Goal: Complete application form

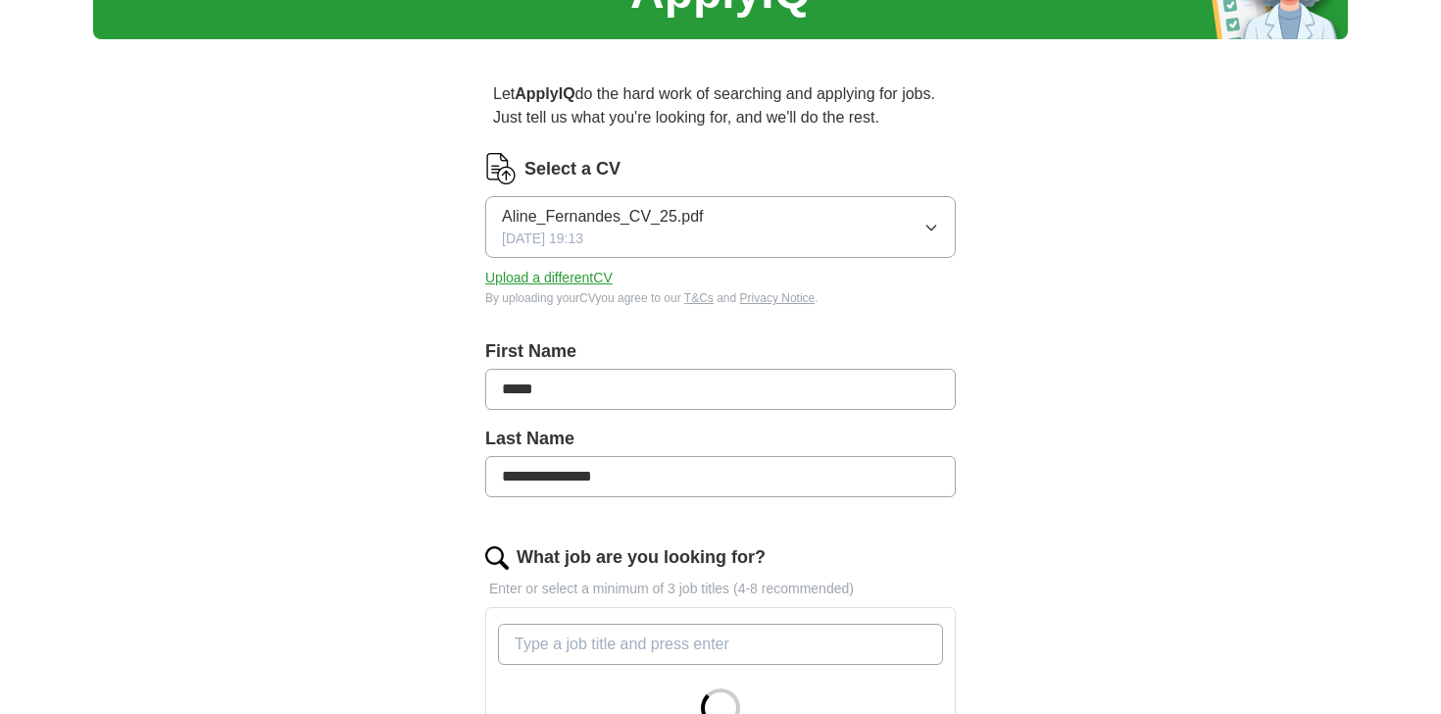
scroll to position [146, 0]
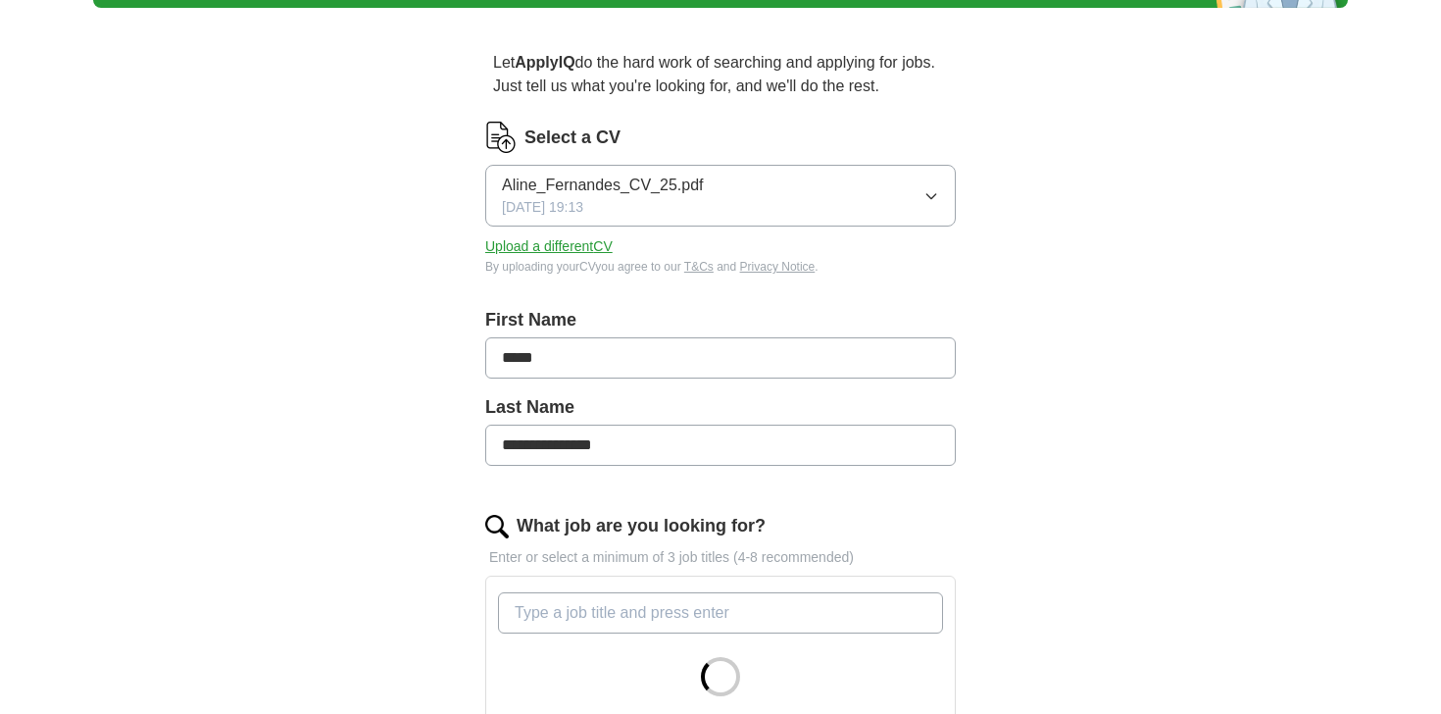
click at [552, 447] on input "**********" at bounding box center [720, 444] width 470 height 41
type input "*********"
click at [434, 471] on div "Let ApplyIQ do the hard work of searching and applying for jobs. Just tell us w…" at bounding box center [720, 637] width 627 height 1227
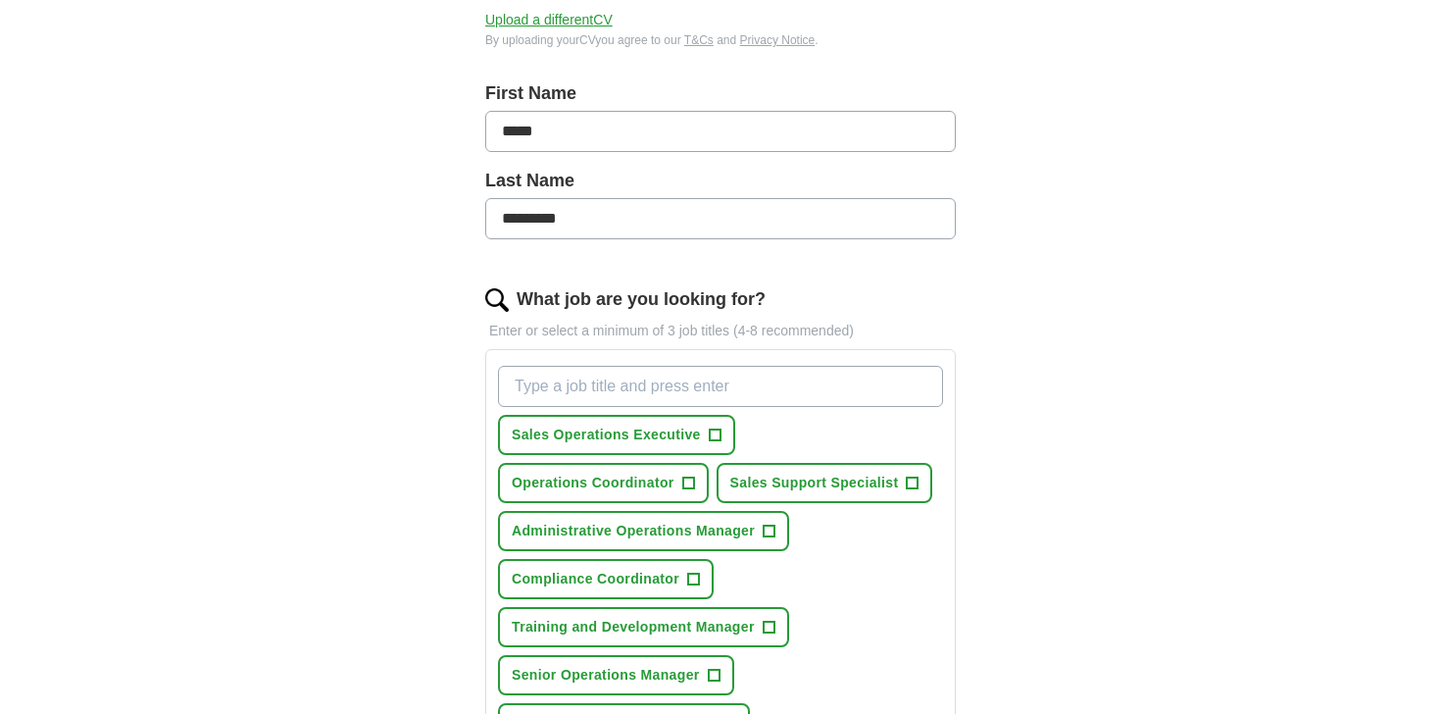
scroll to position [375, 0]
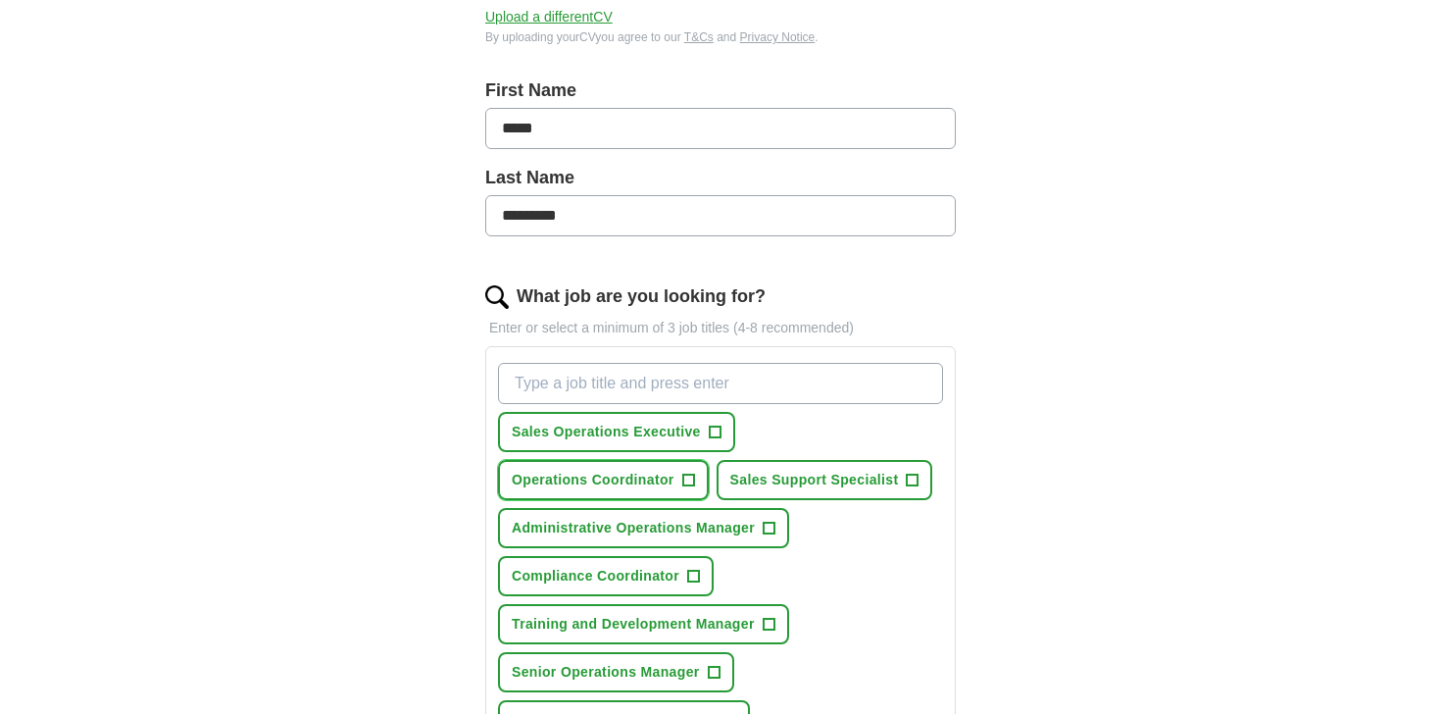
click at [661, 478] on span "Operations Coordinator" at bounding box center [593, 479] width 163 height 21
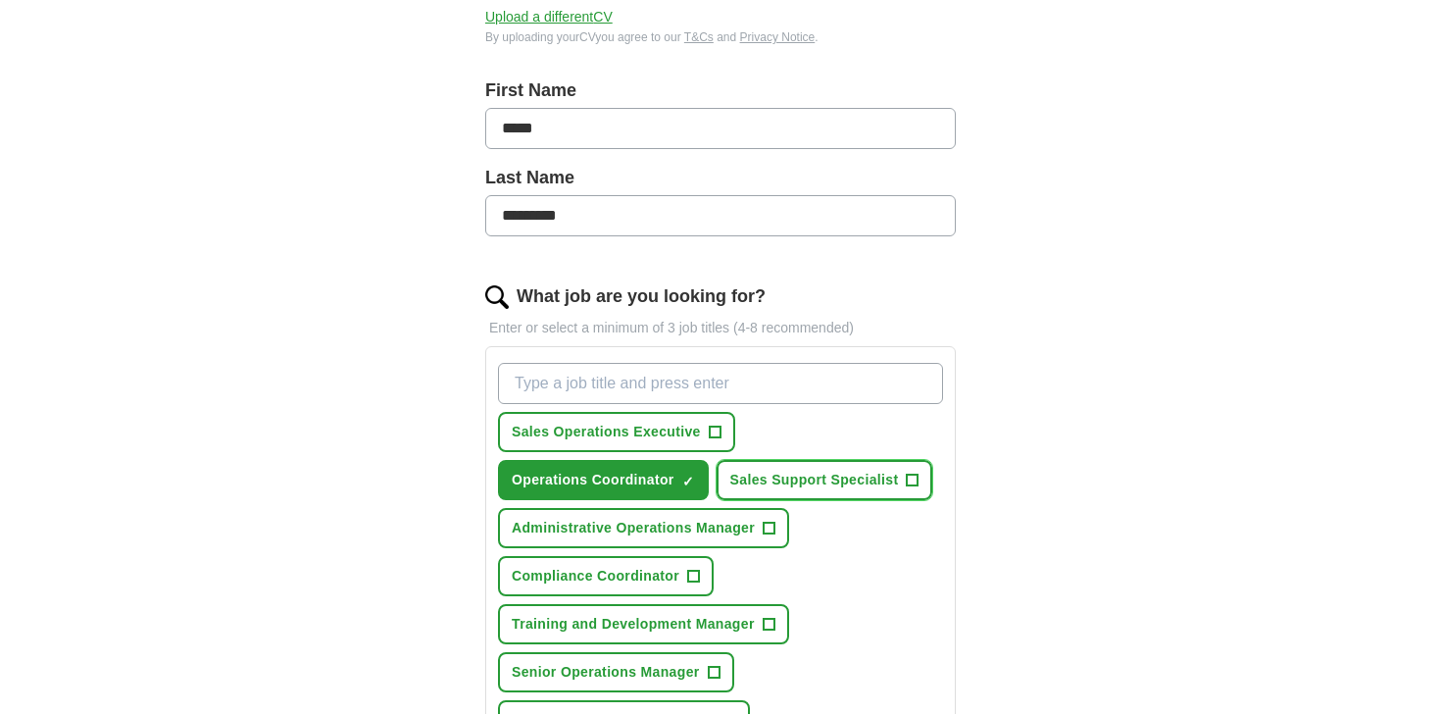
click at [774, 473] on span "Sales Support Specialist" at bounding box center [814, 479] width 169 height 21
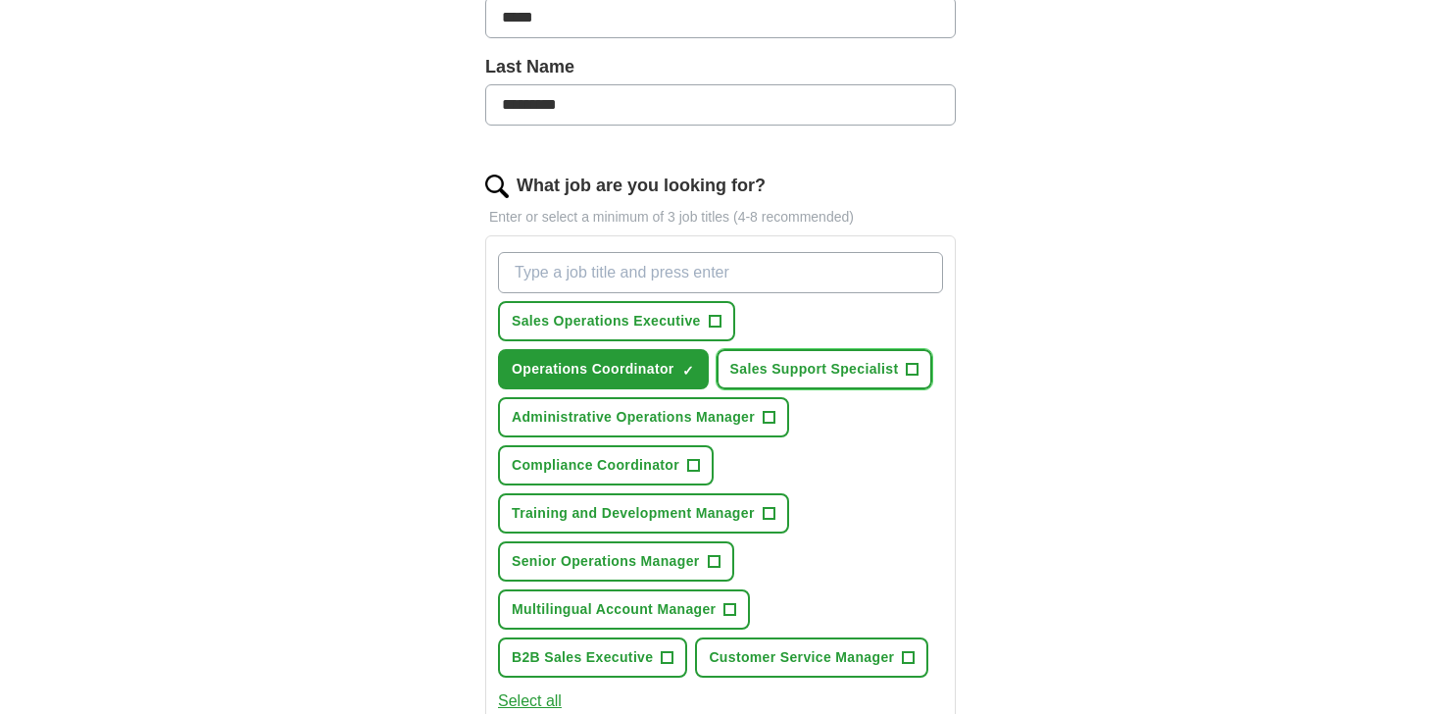
scroll to position [485, 0]
click at [646, 473] on span "Compliance Coordinator" at bounding box center [596, 466] width 168 height 21
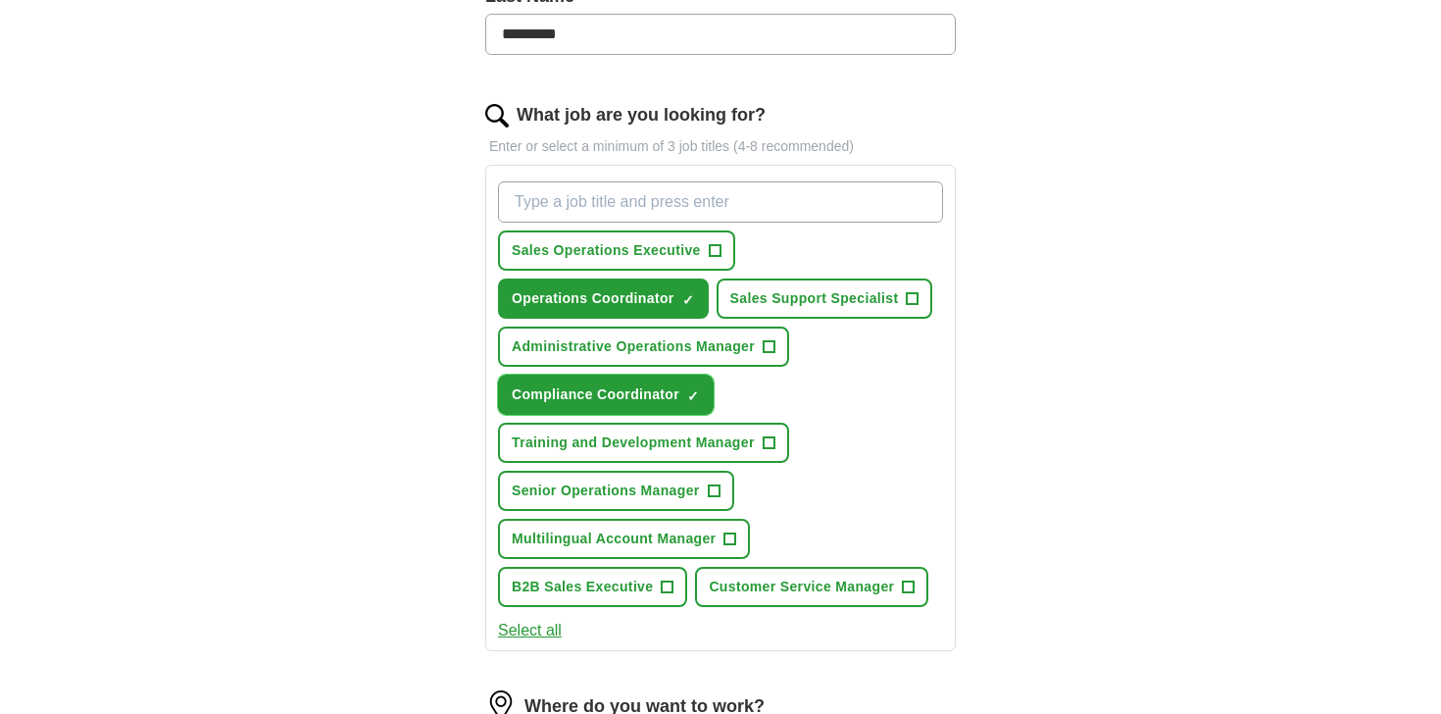
scroll to position [559, 0]
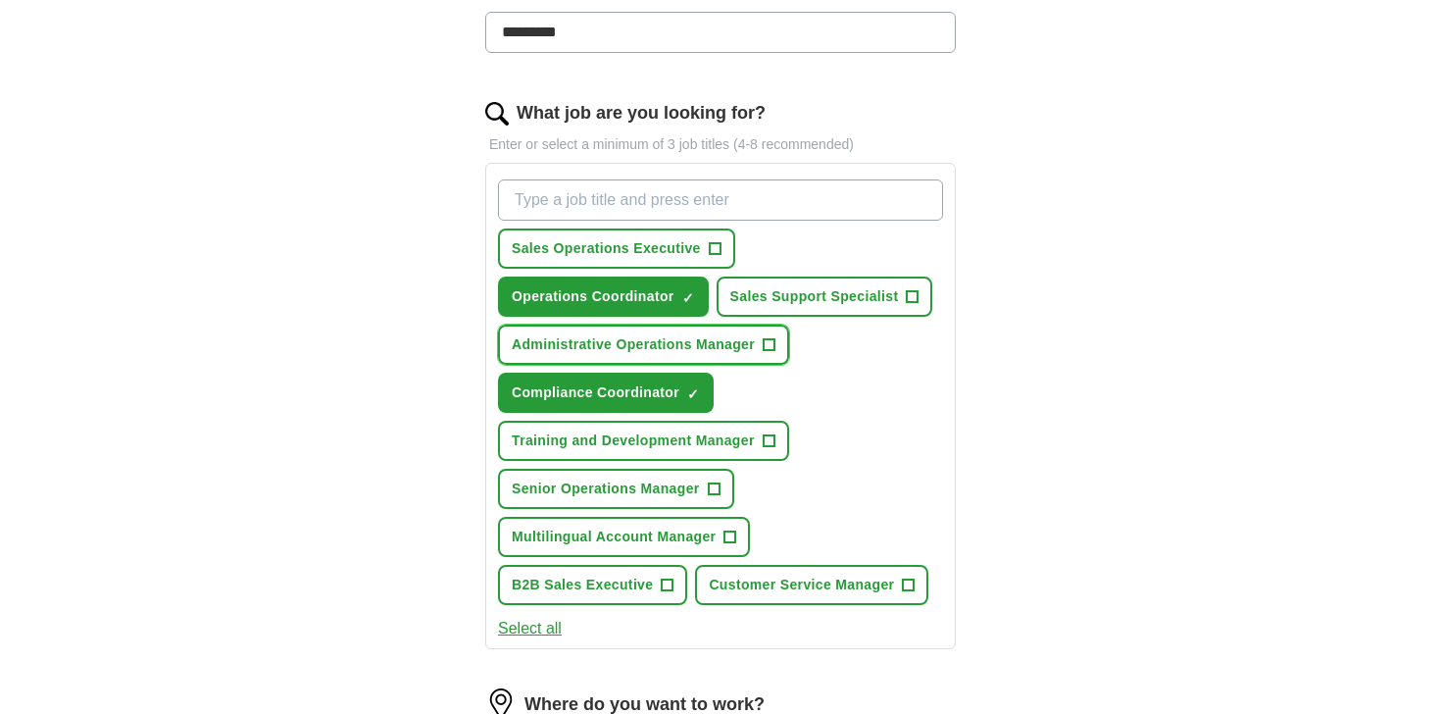
click at [572, 349] on span "Administrative Operations Manager" at bounding box center [633, 344] width 243 height 21
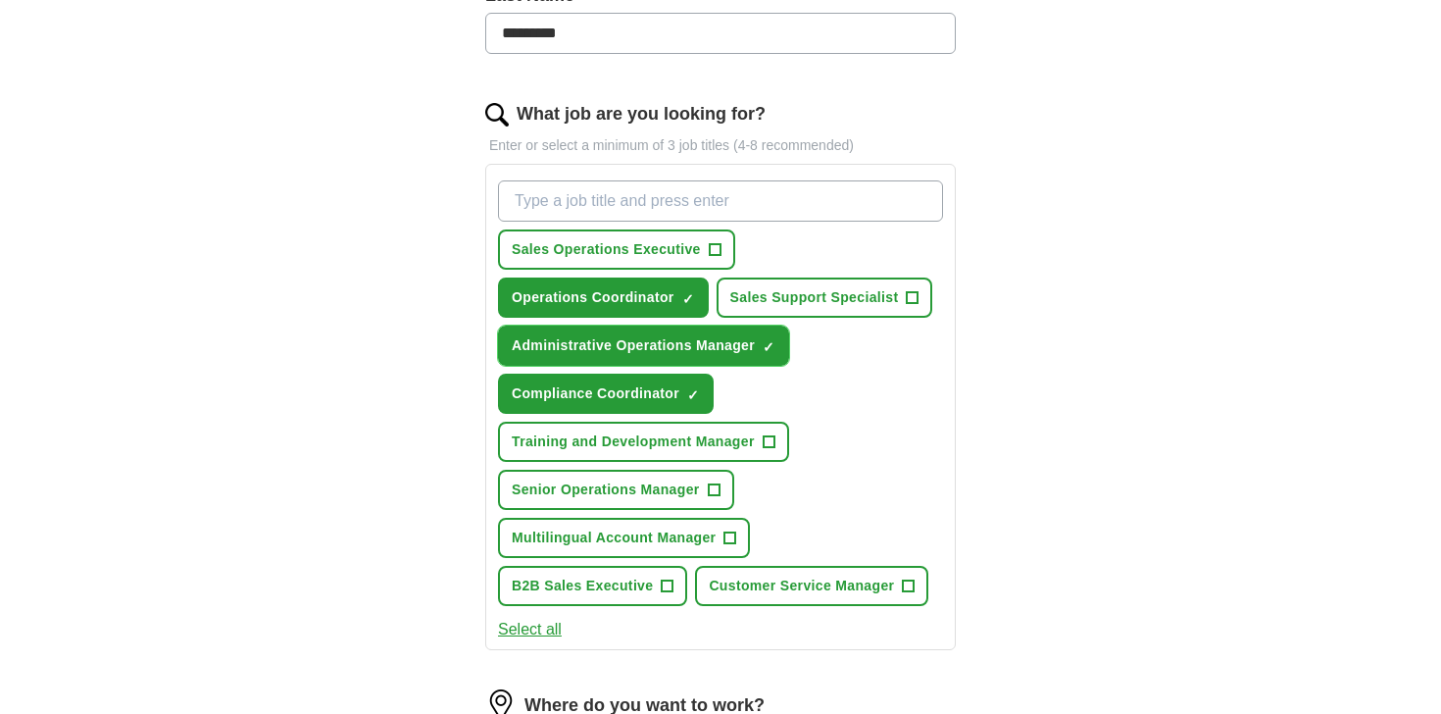
scroll to position [549, 0]
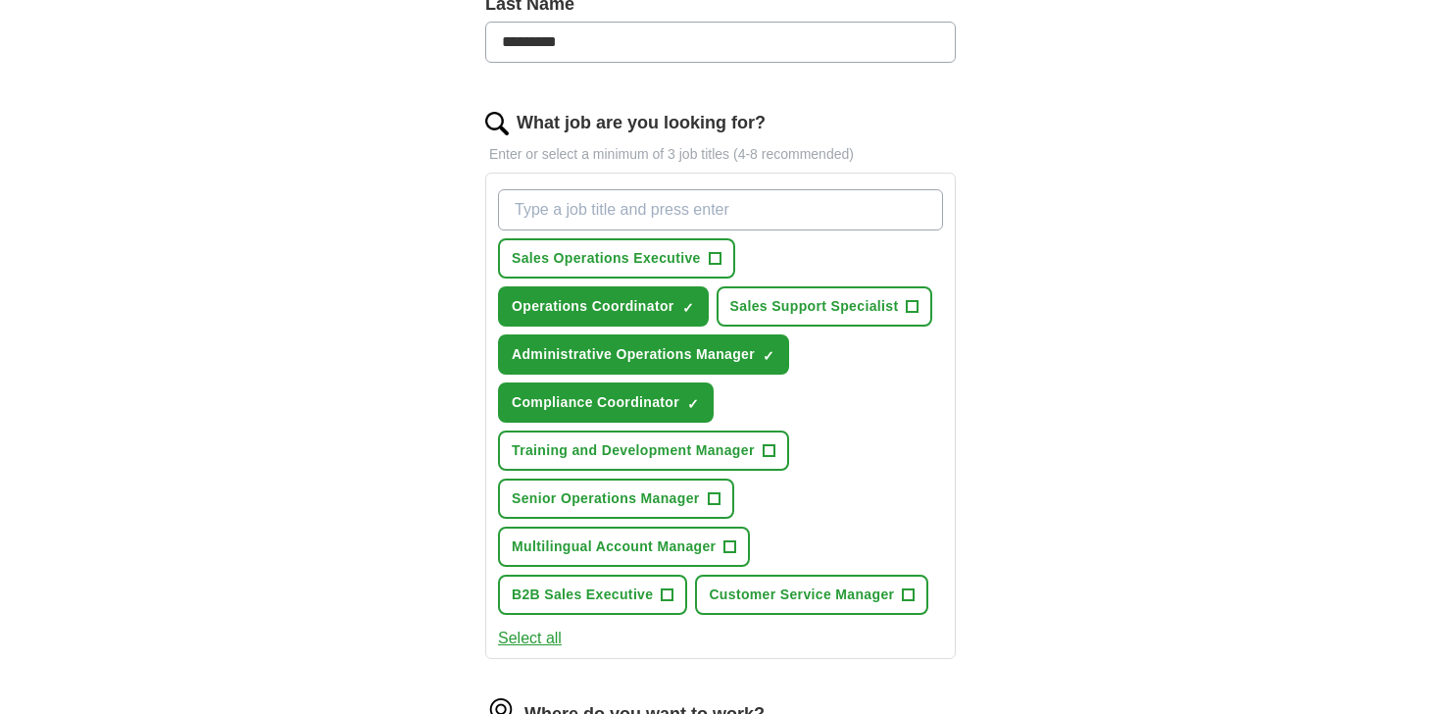
click at [577, 210] on input "What job are you looking for?" at bounding box center [720, 209] width 445 height 41
paste input "Sales Development Representative"
type input "Sales Development Representative"
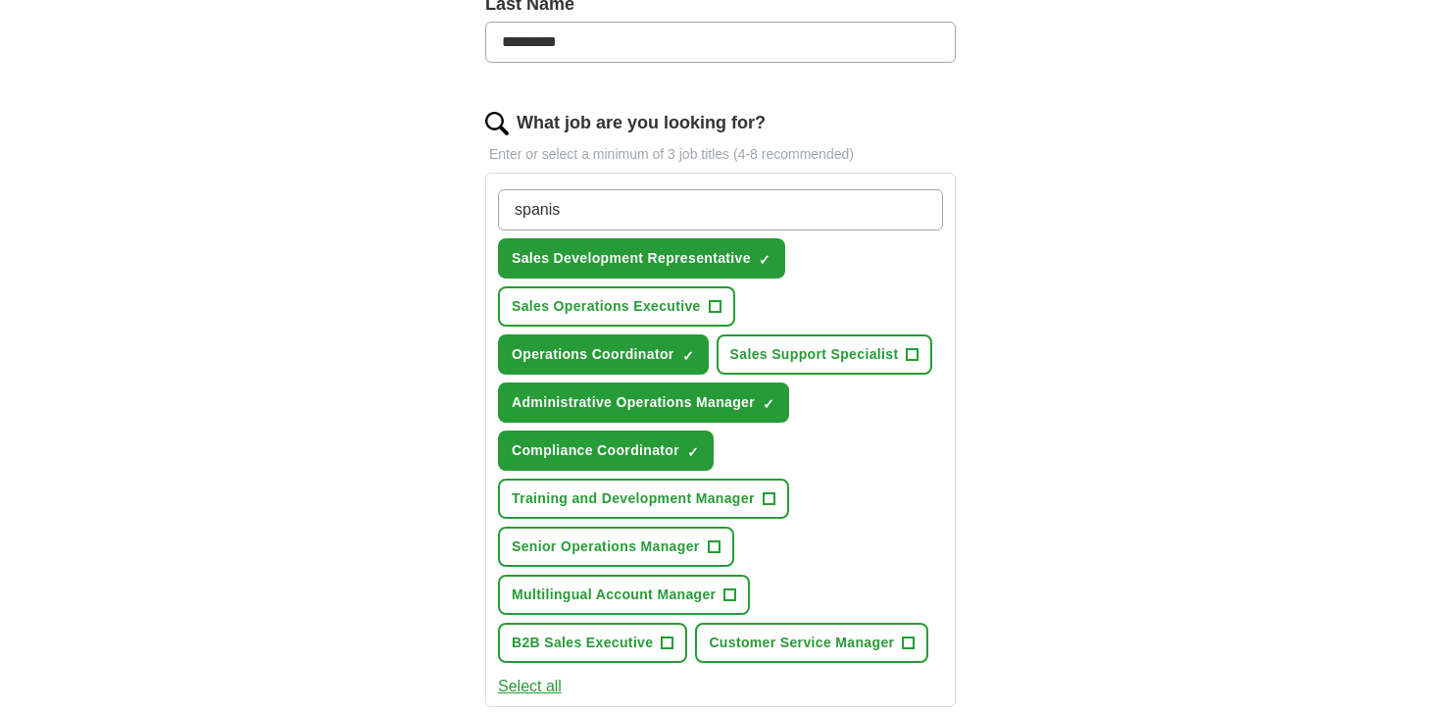
type input "spanish"
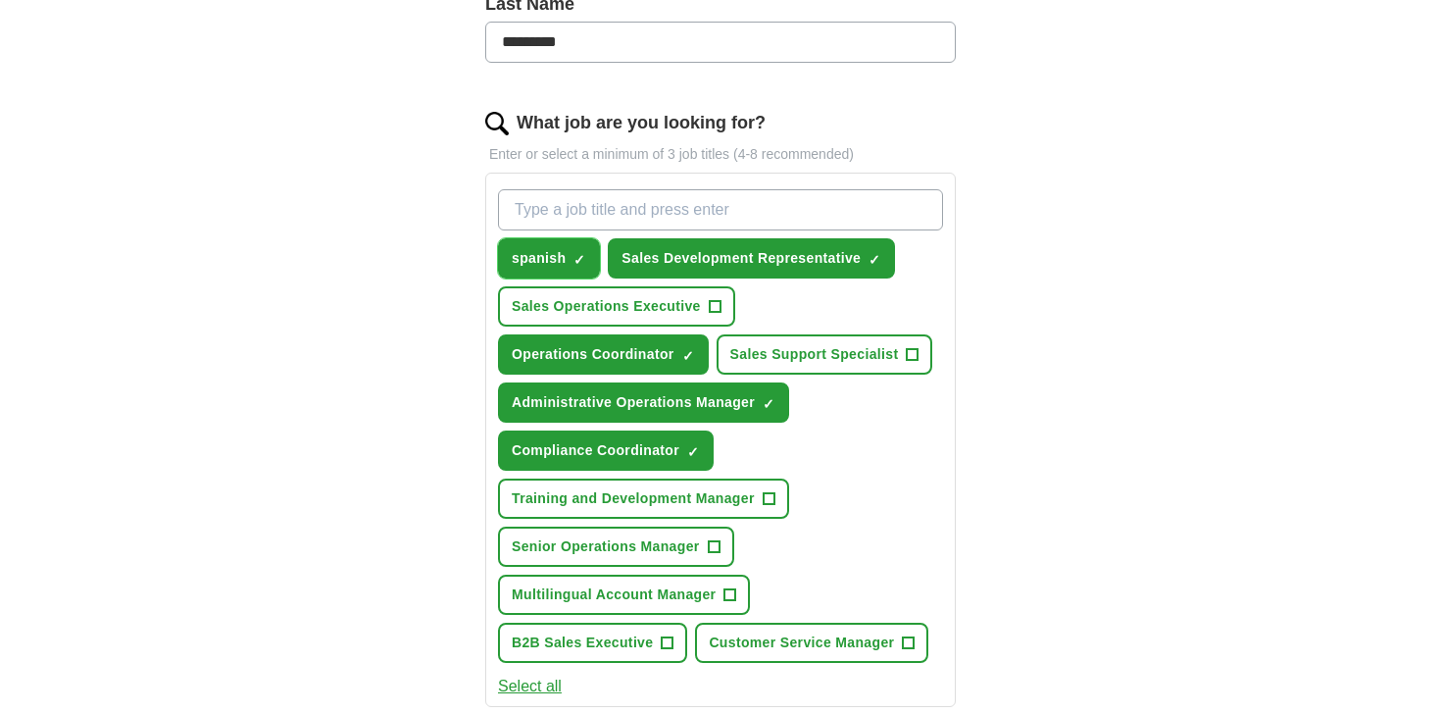
click at [0, 0] on span "×" at bounding box center [0, 0] width 0 height 0
click at [583, 631] on button "B2B Sales Executive +" at bounding box center [592, 642] width 189 height 40
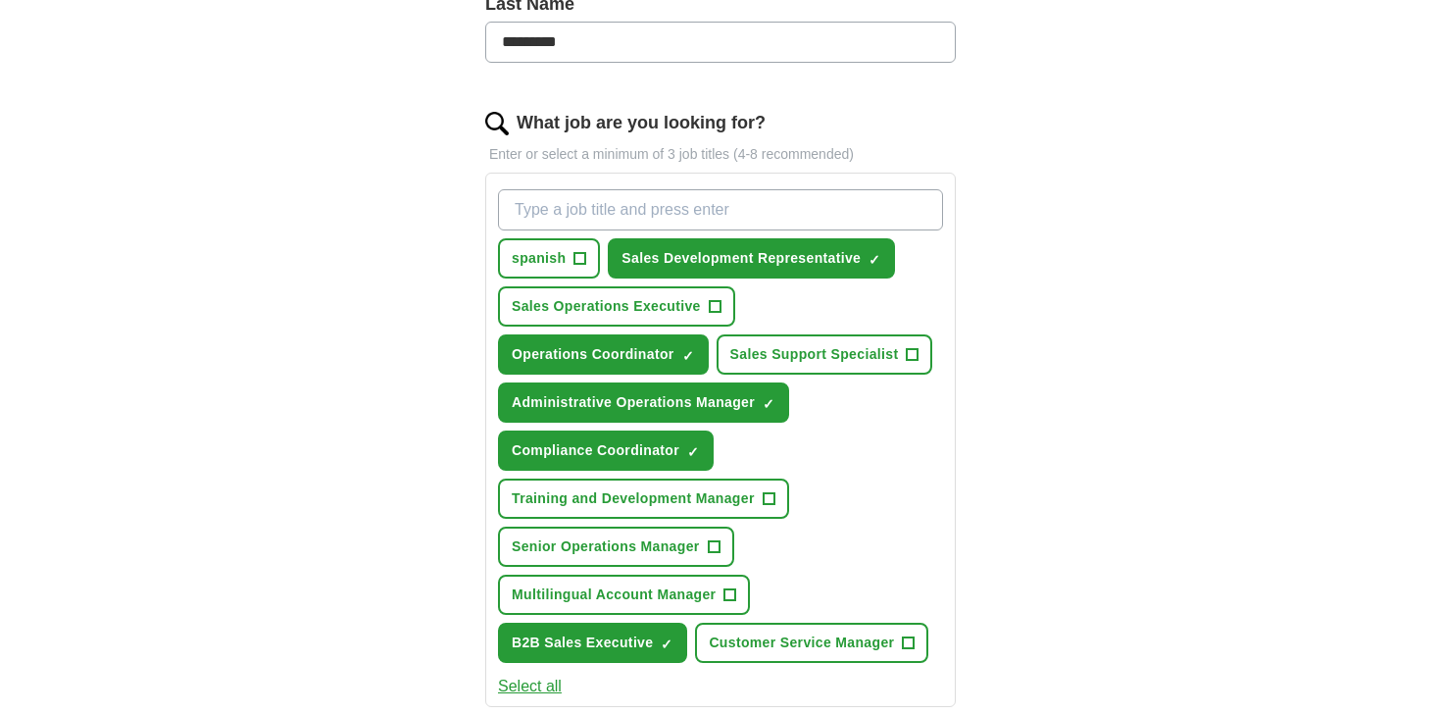
click at [575, 193] on input "What job are you looking for?" at bounding box center [720, 209] width 445 height 41
paste input "Compliance Coordinator"
type input "Compliance Coordinator"
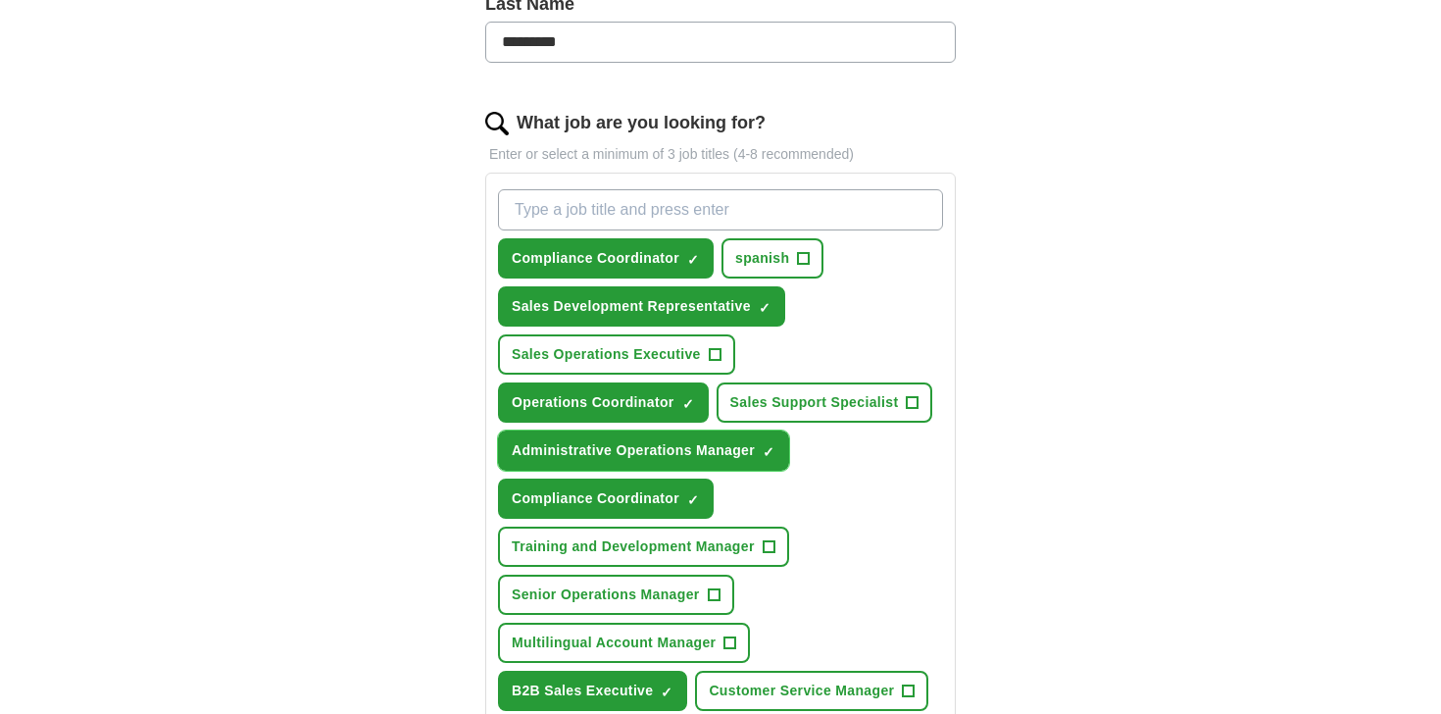
click at [0, 0] on span "×" at bounding box center [0, 0] width 0 height 0
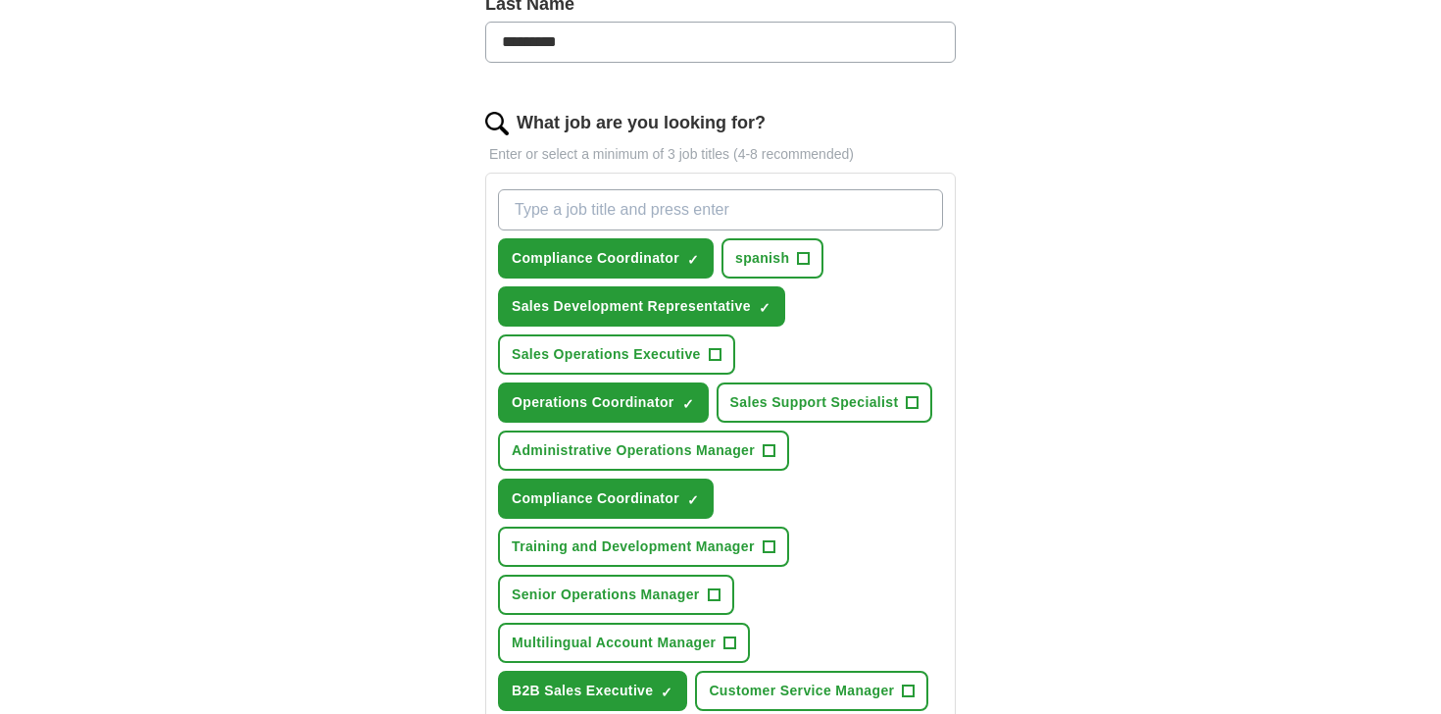
click at [611, 204] on input "What job are you looking for?" at bounding box center [720, 209] width 445 height 41
paste input "Business Support Executive"
type input "Business Support Executive"
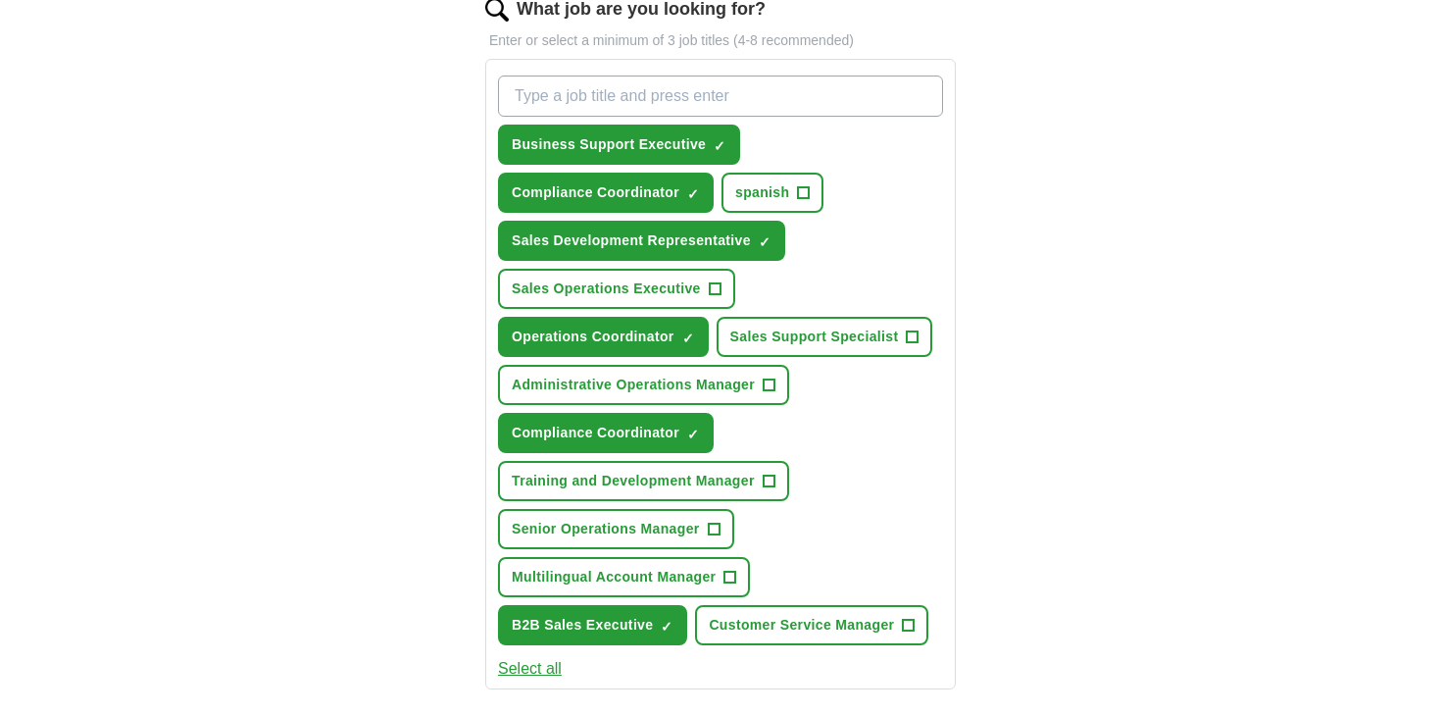
scroll to position [664, 0]
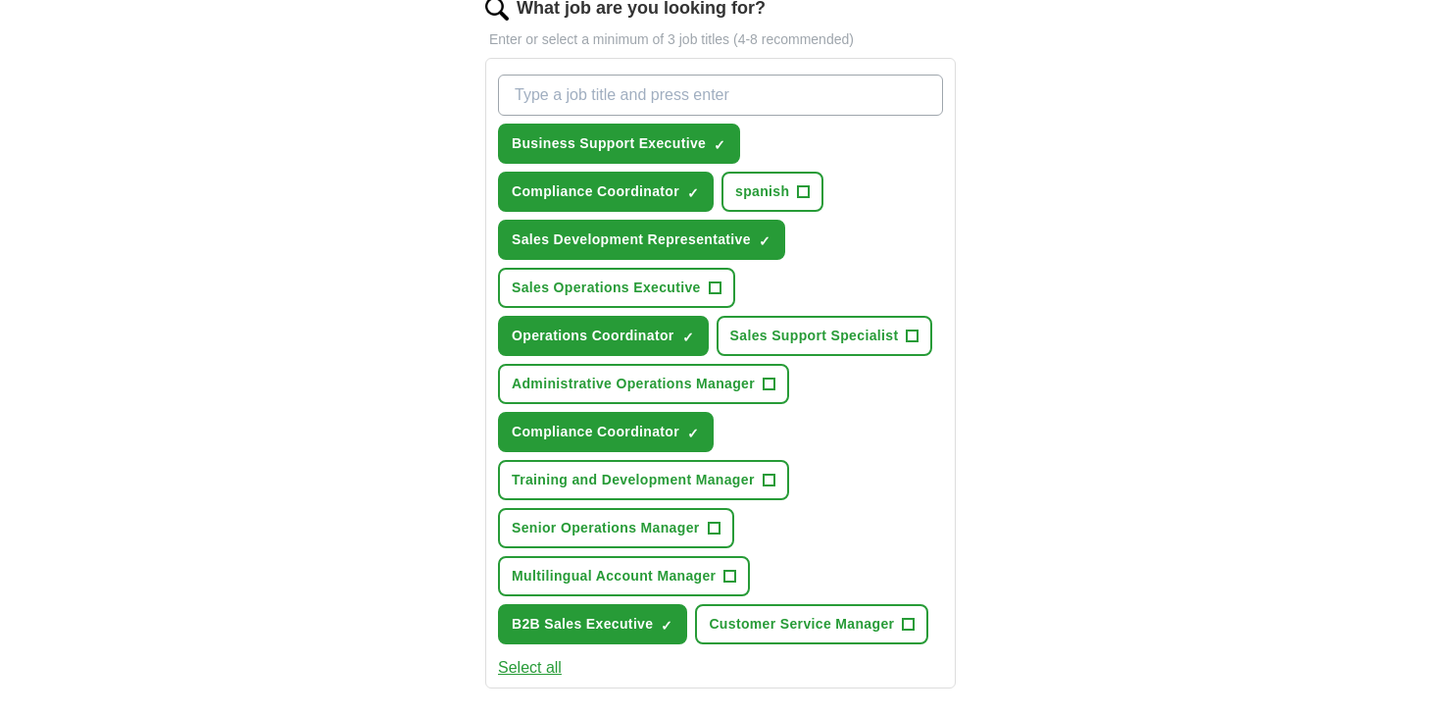
click at [589, 99] on input "What job are you looking for?" at bounding box center [720, 94] width 445 height 41
paste input "Documentation Specialist"
type input "Documentation Specialist"
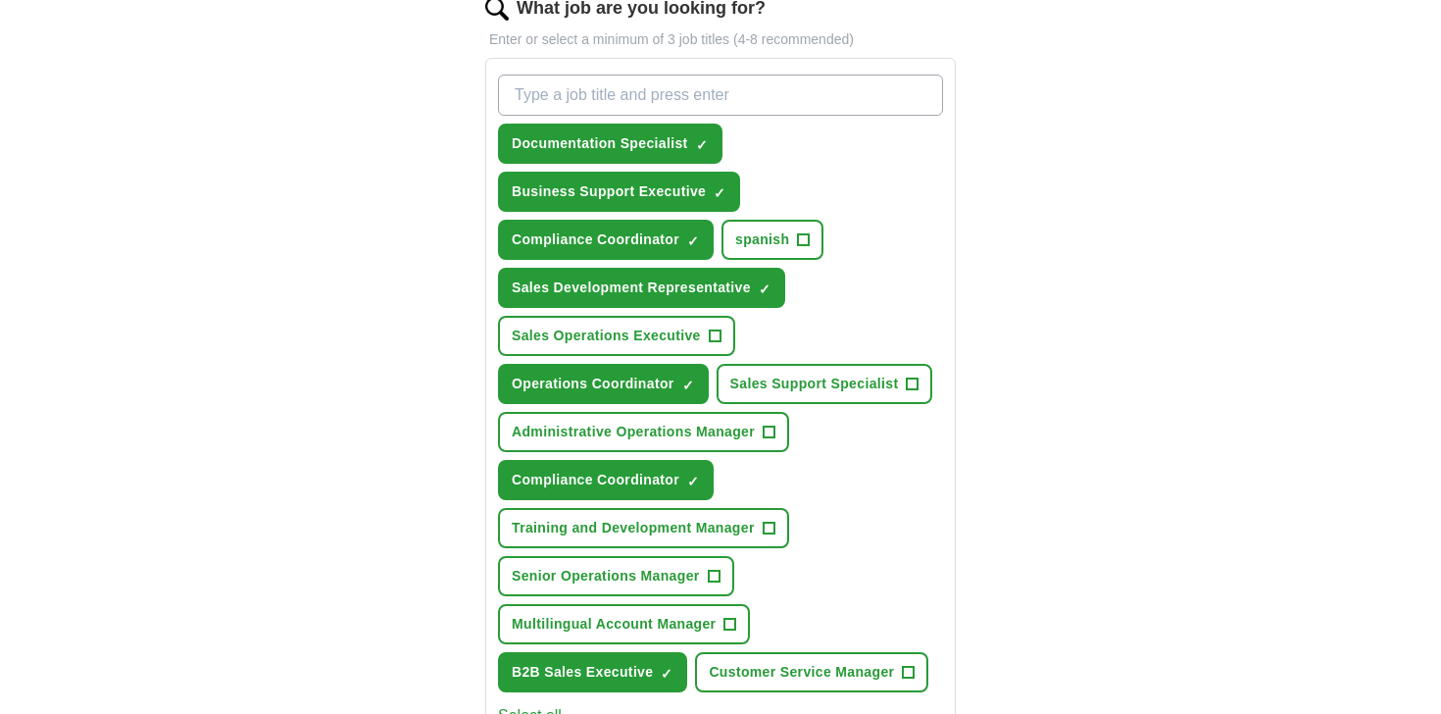
paste input "Training and Onboarding Coordinator"
type input "Training and Onboarding Coordinator"
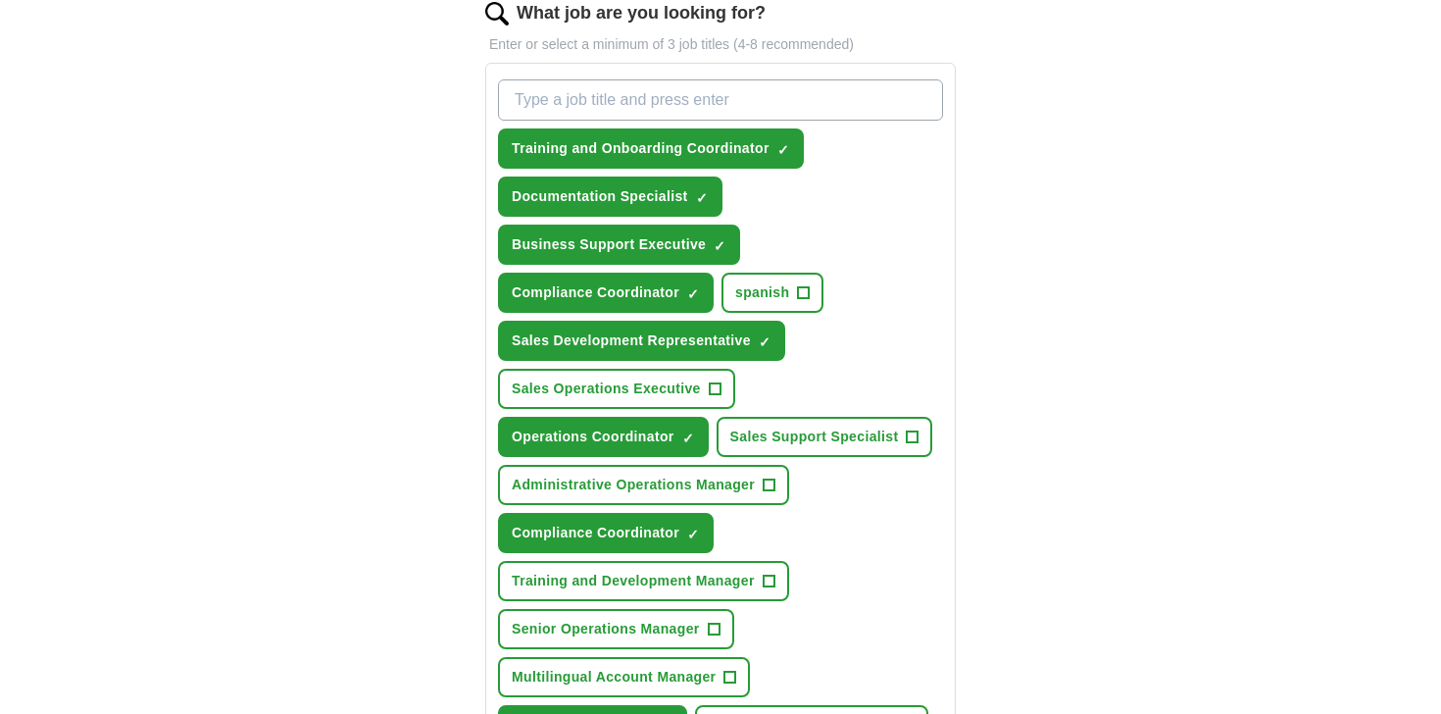
scroll to position [647, 0]
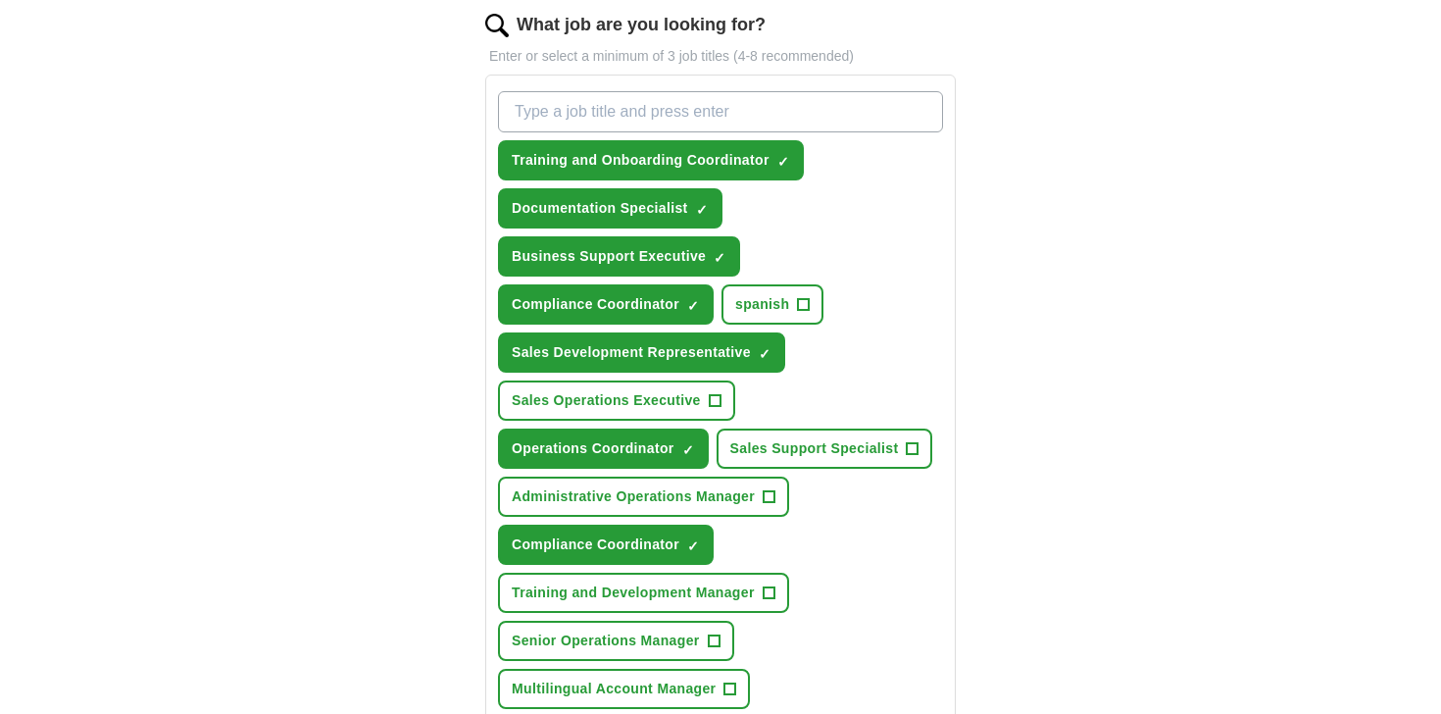
click at [584, 110] on input "What job are you looking for?" at bounding box center [720, 111] width 445 height 41
paste input "Project Support Officer"
type input "Project Support Officer"
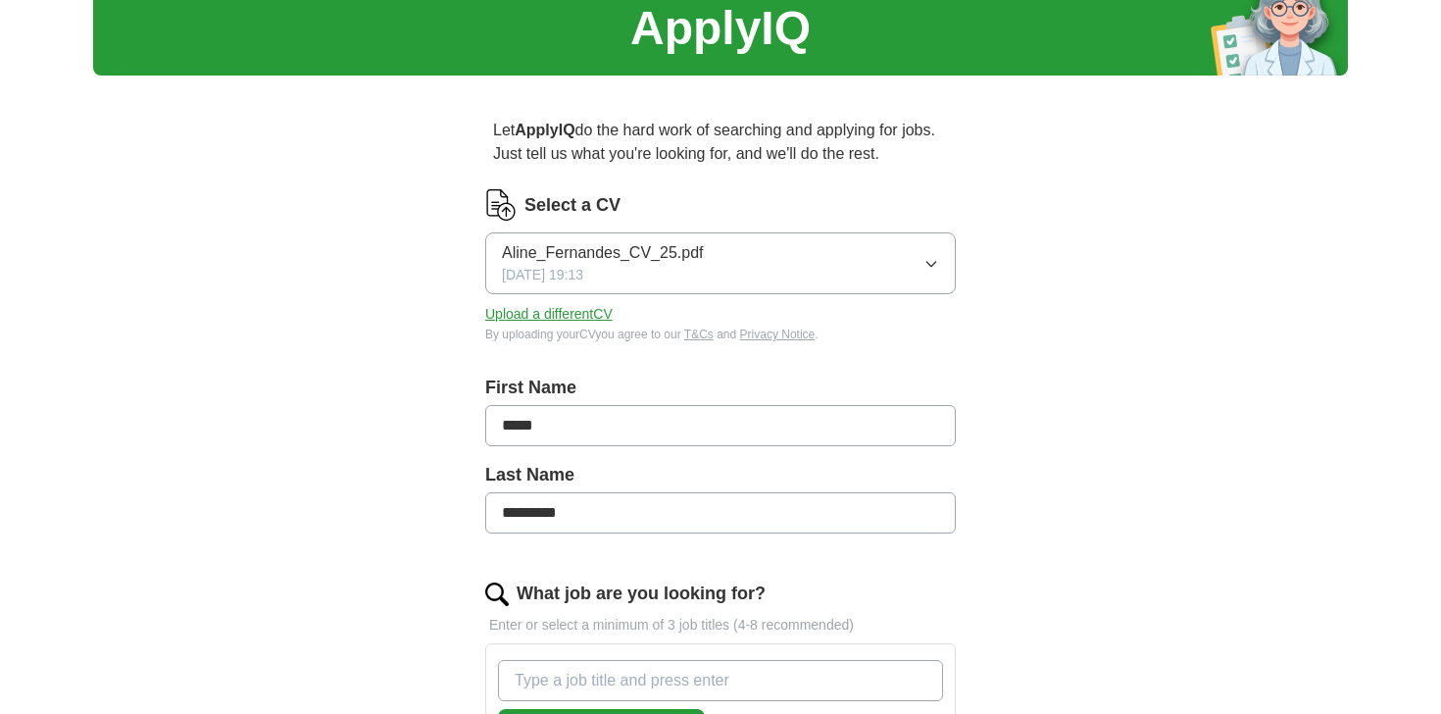
scroll to position [18, 0]
